Goal: Information Seeking & Learning: Learn about a topic

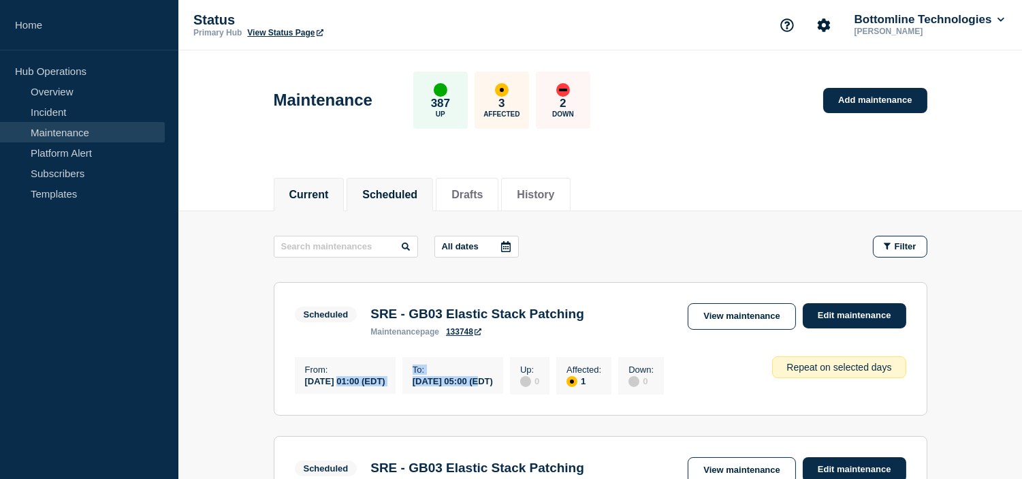
drag, startPoint x: 392, startPoint y: 185, endPoint x: 332, endPoint y: 185, distance: 59.9
click at [392, 189] on button "Scheduled" at bounding box center [389, 195] width 55 height 12
click at [308, 182] on li "Current" at bounding box center [309, 194] width 71 height 33
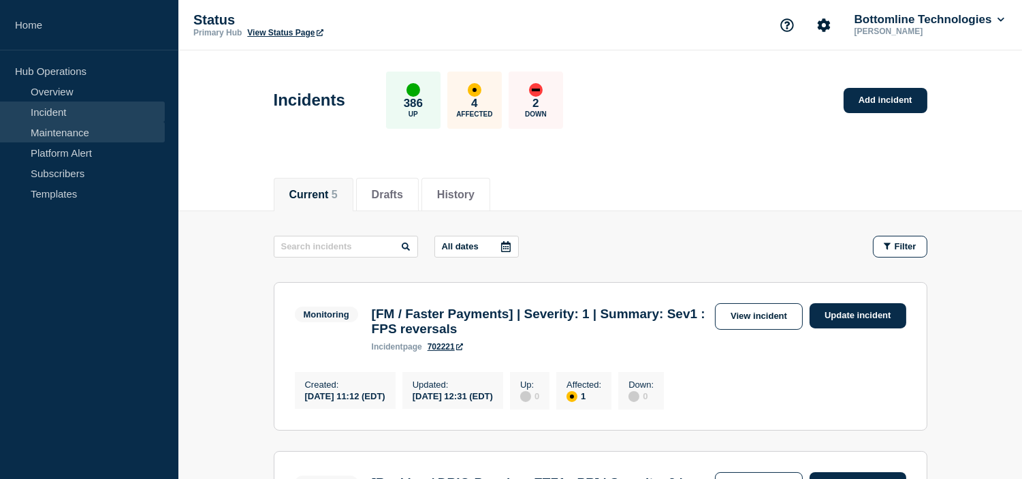
click at [78, 130] on link "Maintenance" at bounding box center [82, 132] width 165 height 20
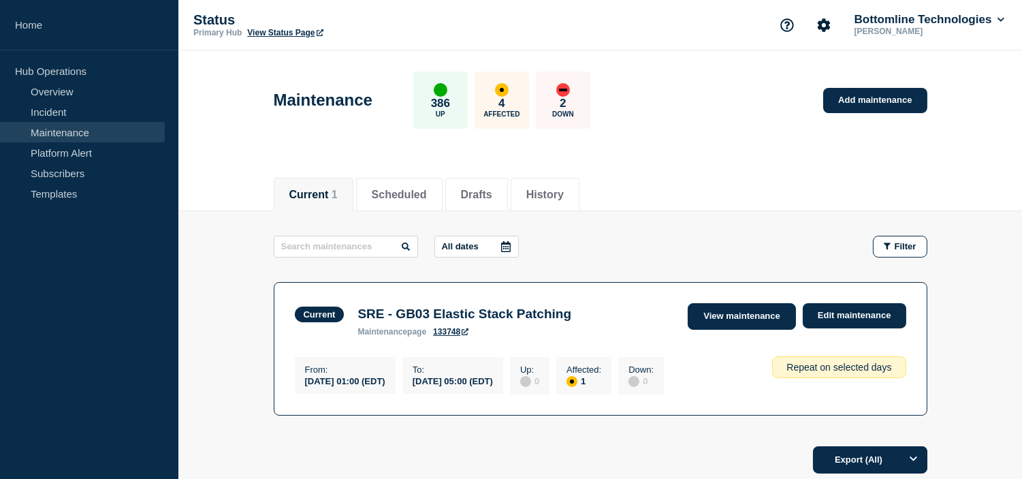
click at [727, 308] on link "View maintenance" at bounding box center [742, 316] width 108 height 27
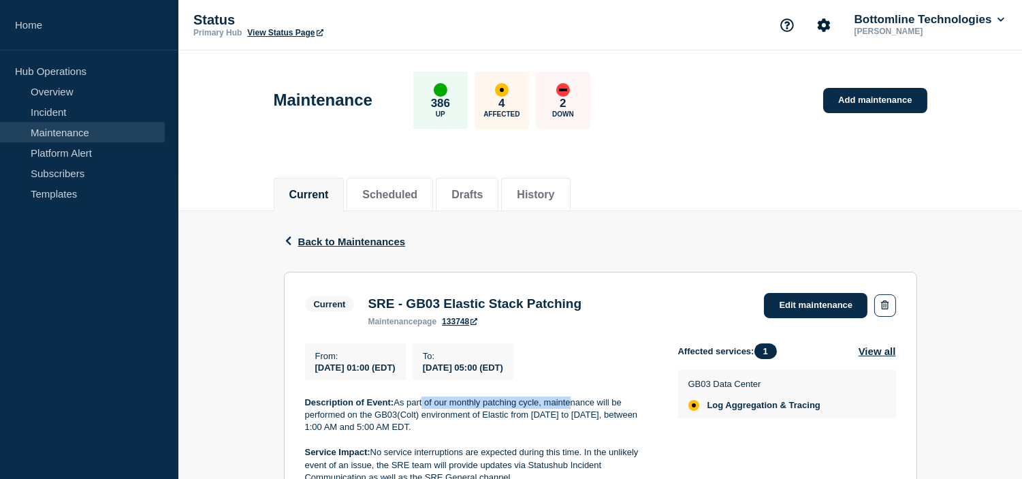
drag, startPoint x: 424, startPoint y: 398, endPoint x: 574, endPoint y: 402, distance: 149.9
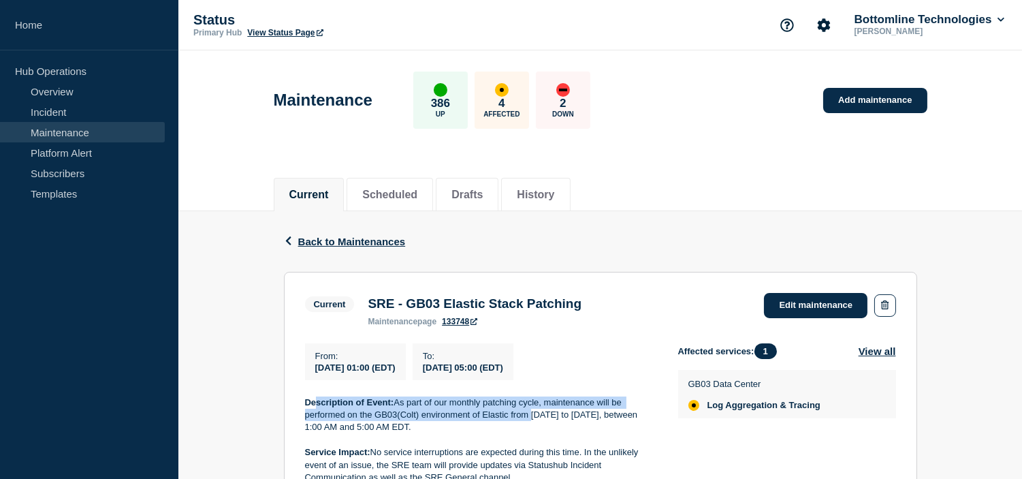
drag, startPoint x: 317, startPoint y: 413, endPoint x: 531, endPoint y: 419, distance: 213.9
click at [531, 419] on p "Description of Event: As part of our monthly patching cycle, maintenance will b…" at bounding box center [480, 414] width 351 height 37
click at [532, 418] on p "Description of Event: As part of our monthly patching cycle, maintenance will b…" at bounding box center [480, 414] width 351 height 37
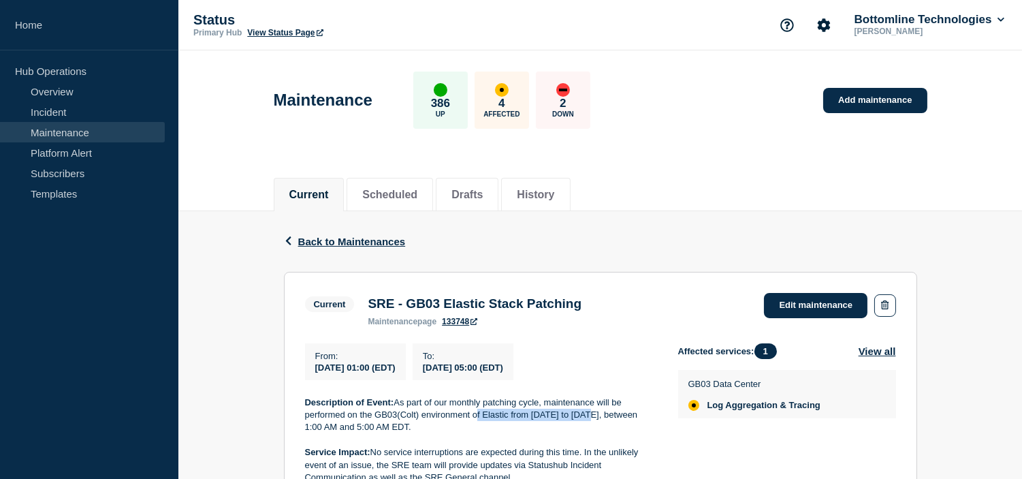
drag, startPoint x: 477, startPoint y: 417, endPoint x: 593, endPoint y: 418, distance: 115.8
click at [593, 418] on p "Description of Event: As part of our monthly patching cycle, maintenance will b…" at bounding box center [480, 414] width 351 height 37
drag, startPoint x: 377, startPoint y: 424, endPoint x: 526, endPoint y: 437, distance: 149.1
click at [520, 434] on p "Description of Event: As part of our monthly patching cycle, maintenance will b…" at bounding box center [480, 414] width 351 height 37
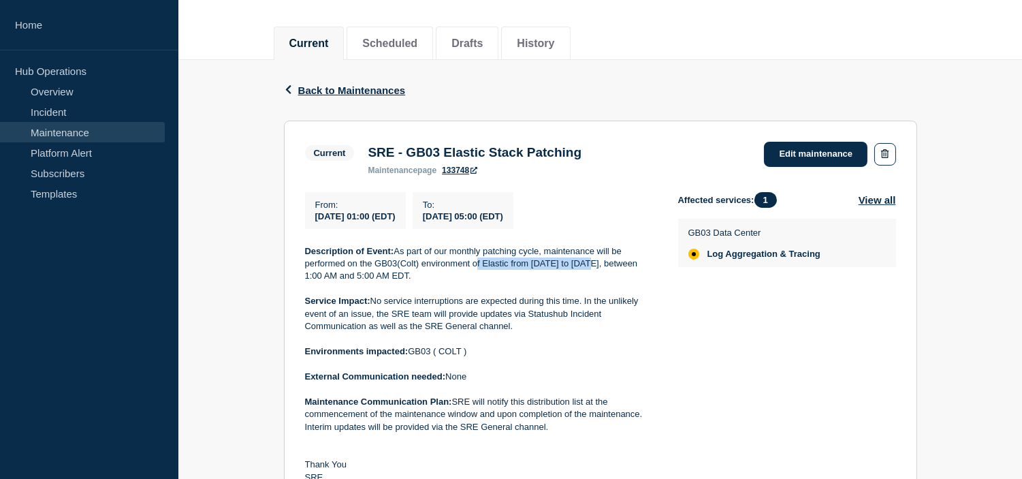
scroll to position [227, 0]
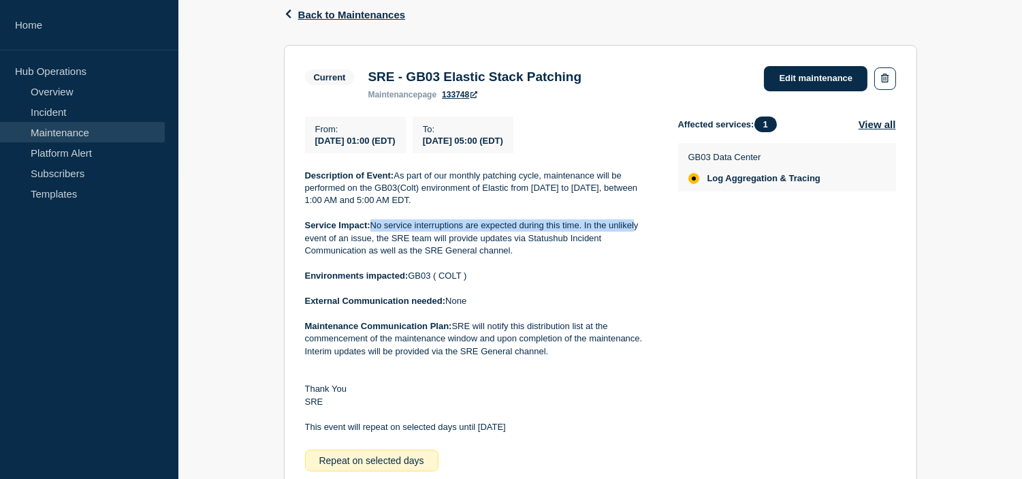
drag, startPoint x: 372, startPoint y: 228, endPoint x: 637, endPoint y: 229, distance: 264.2
click at [637, 229] on p "Service Impact: No service interruptions are expected during this time. In the …" at bounding box center [480, 237] width 351 height 37
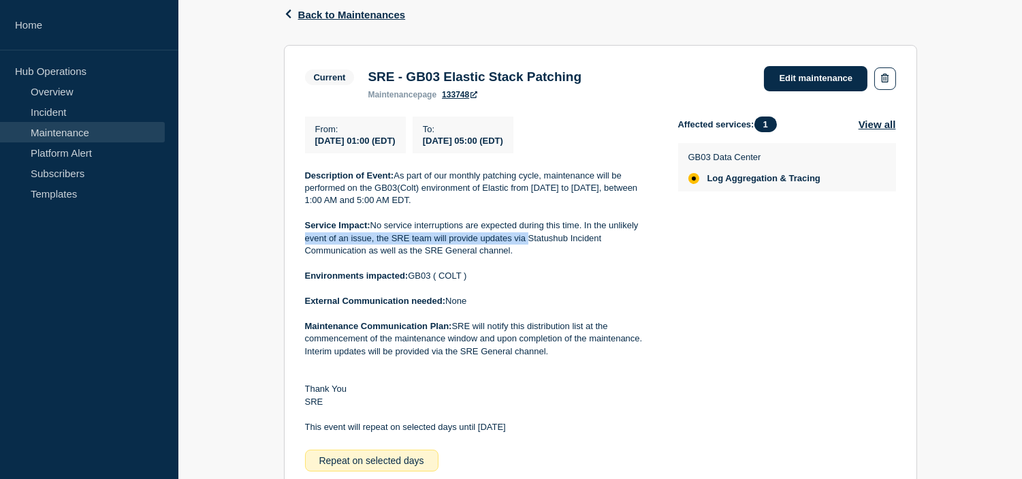
drag, startPoint x: 306, startPoint y: 244, endPoint x: 529, endPoint y: 245, distance: 222.7
click at [529, 245] on p "Service Impact: No service interruptions are expected during this time. In the …" at bounding box center [480, 237] width 351 height 37
drag, startPoint x: 341, startPoint y: 249, endPoint x: 514, endPoint y: 249, distance: 173.0
click at [511, 249] on p "Service Impact: No service interruptions are expected during this time. In the …" at bounding box center [480, 237] width 351 height 37
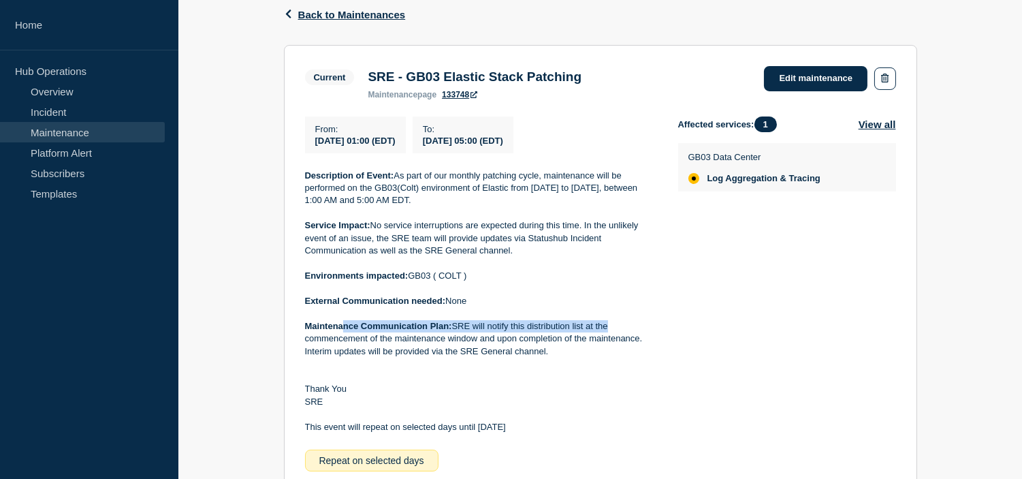
drag, startPoint x: 342, startPoint y: 331, endPoint x: 616, endPoint y: 326, distance: 273.8
click at [610, 326] on p "Maintenance Communication Plan: SRE will notify this distribution list at the c…" at bounding box center [480, 338] width 351 height 37
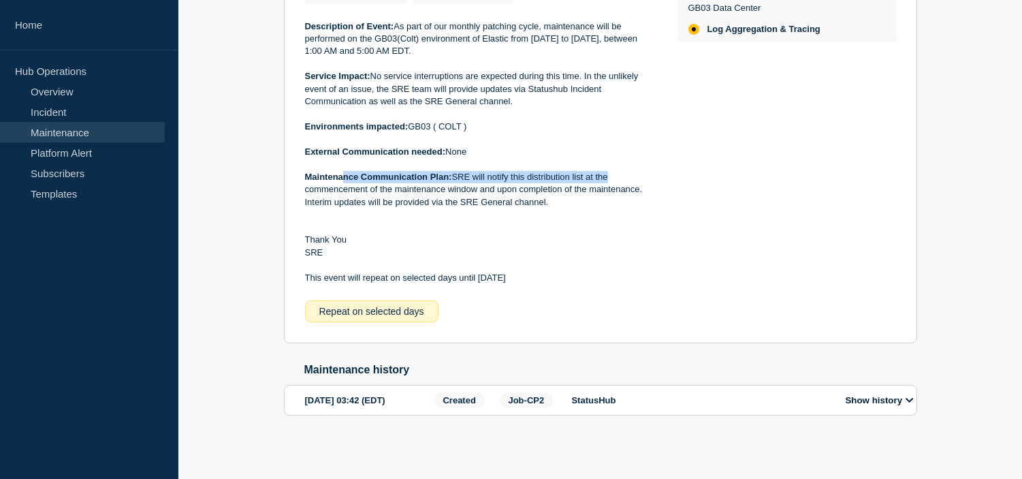
scroll to position [0, 0]
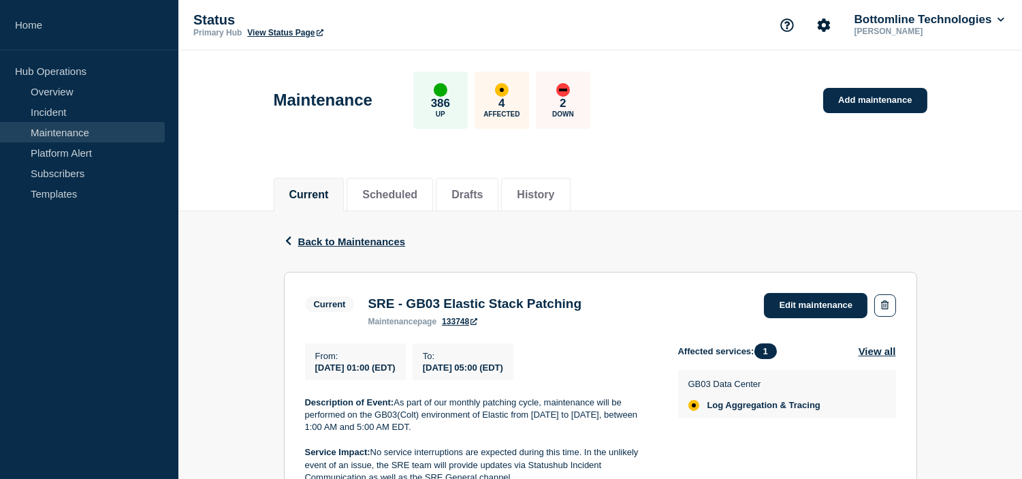
click at [308, 247] on div "Back Back to Maintenances" at bounding box center [600, 241] width 633 height 61
